Goal: Task Accomplishment & Management: Manage account settings

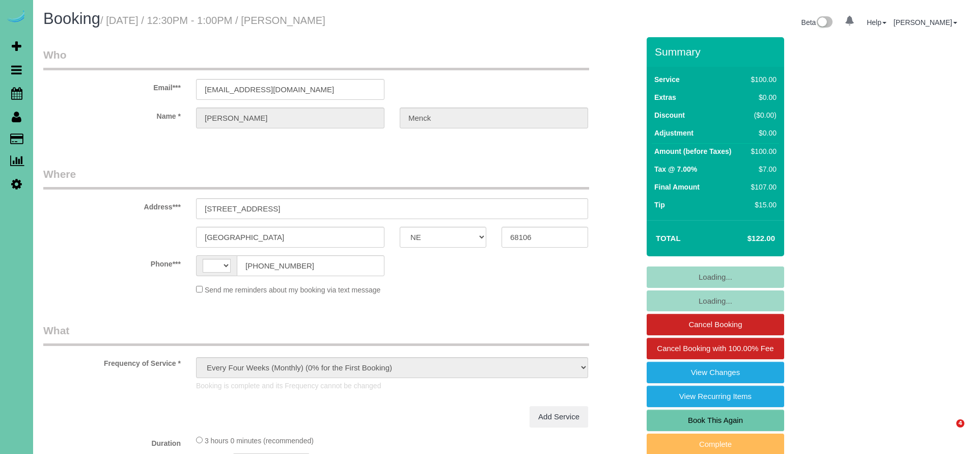
select select "NE"
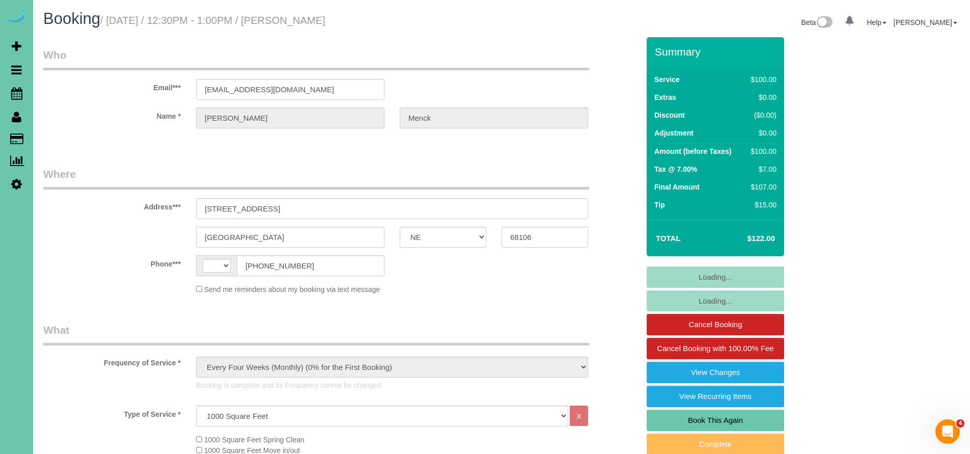
select select "string:US"
select select "object:728"
select select "string:fspay-8fdeb2bb-f908-452b-a654-741711f91531"
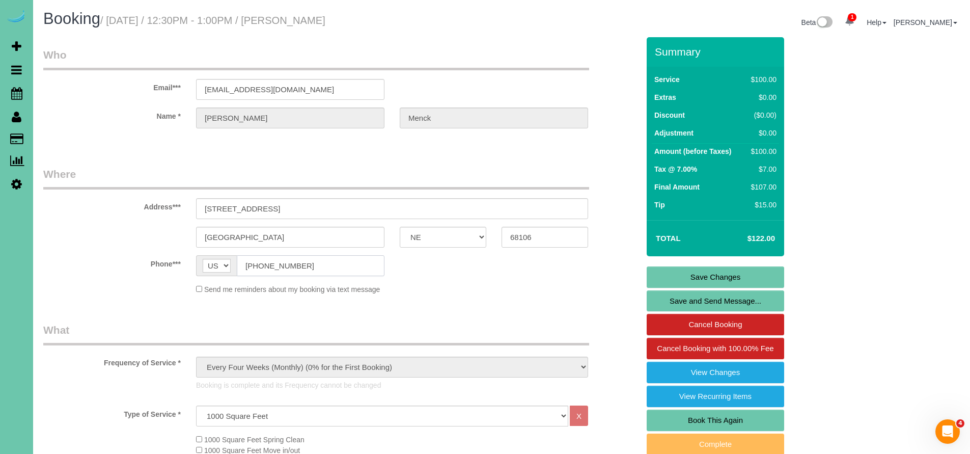
drag, startPoint x: 245, startPoint y: 266, endPoint x: 310, endPoint y: 267, distance: 64.7
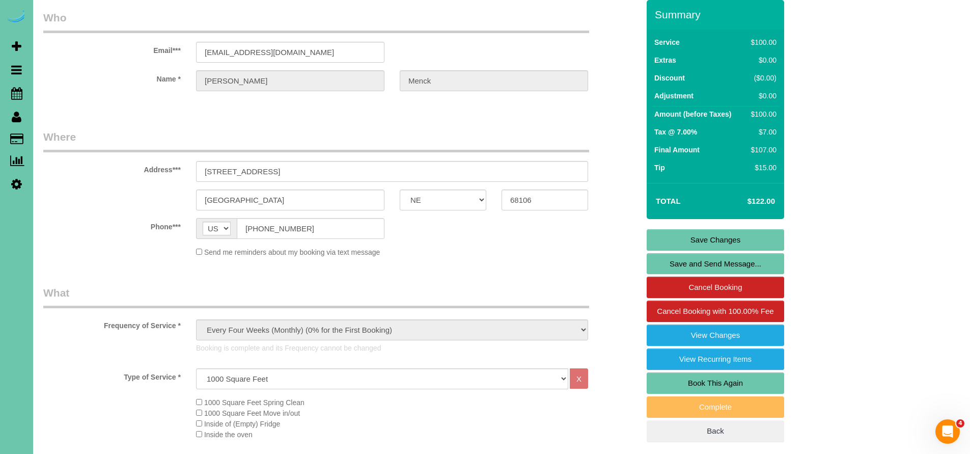
scroll to position [141, 0]
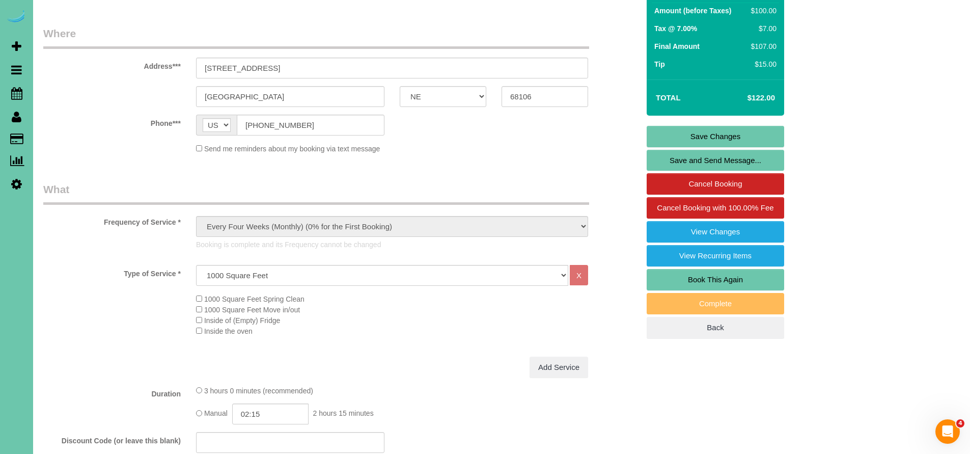
click at [712, 321] on link "Back" at bounding box center [715, 327] width 137 height 21
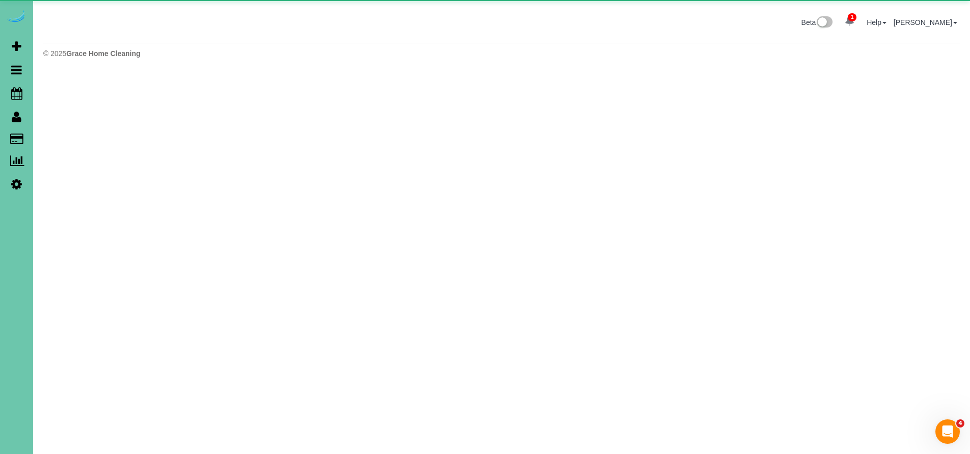
click at [712, 321] on body "1 Beta Your Notifications You have 0 alerts × You have 3 to charge for 09/29/20…" at bounding box center [485, 227] width 970 height 454
